Goal: Transaction & Acquisition: Purchase product/service

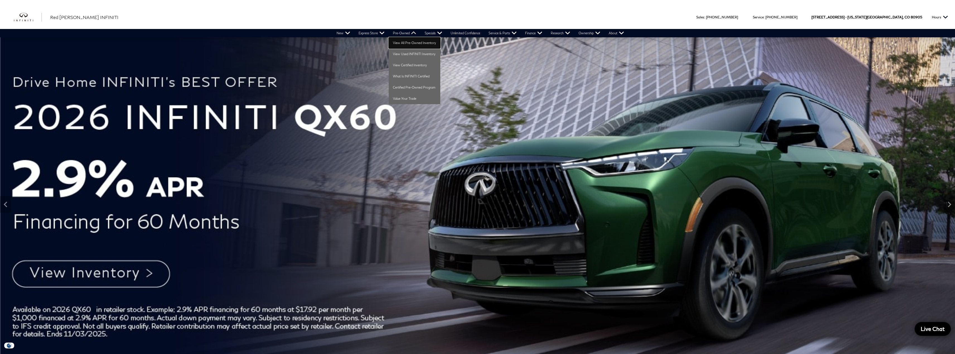
click at [412, 43] on link "View All Pre-Owned Inventory" at bounding box center [415, 42] width 52 height 11
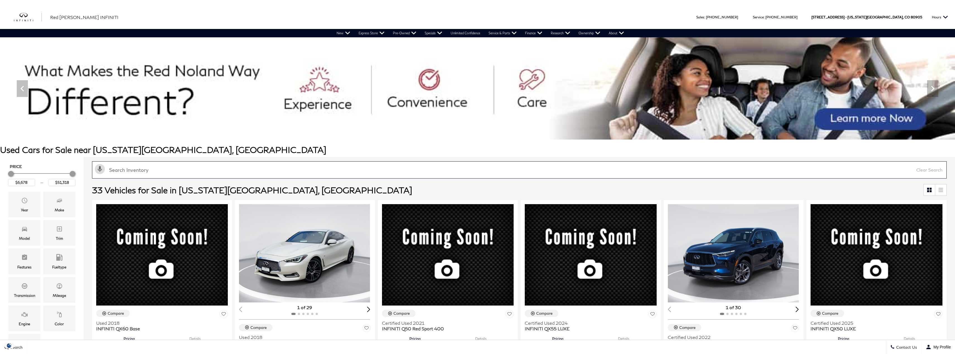
click at [175, 171] on input "text" at bounding box center [519, 169] width 855 height 17
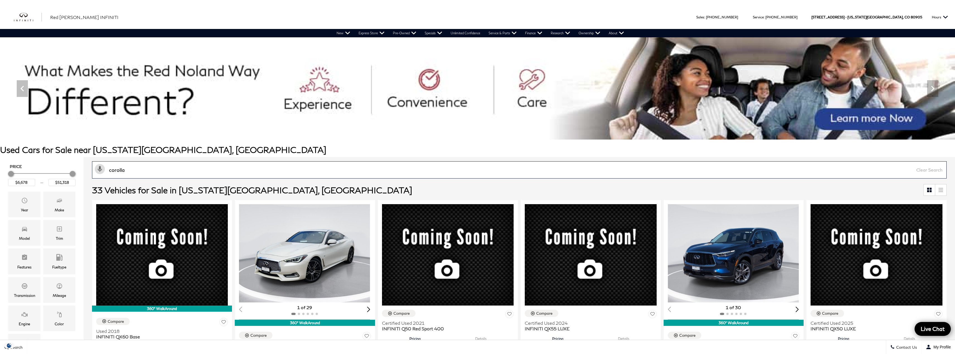
type input "corolla"
type input "$44,378"
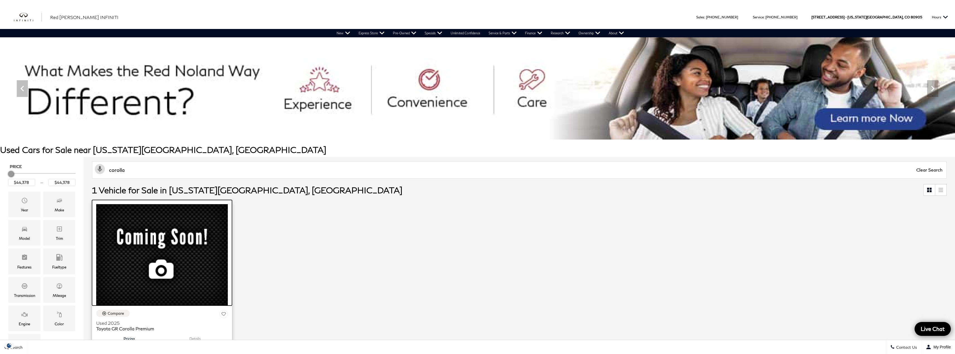
click at [151, 223] on div at bounding box center [162, 253] width 140 height 106
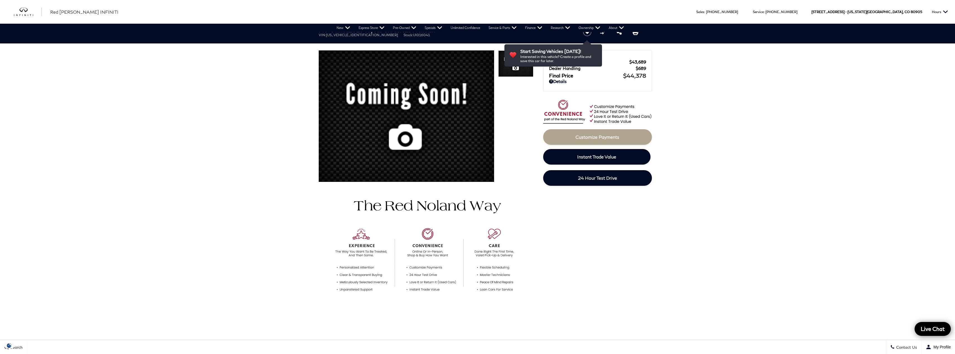
click at [598, 137] on span "Customize Payments" at bounding box center [598, 136] width 44 height 5
